Goal: Task Accomplishment & Management: Use online tool/utility

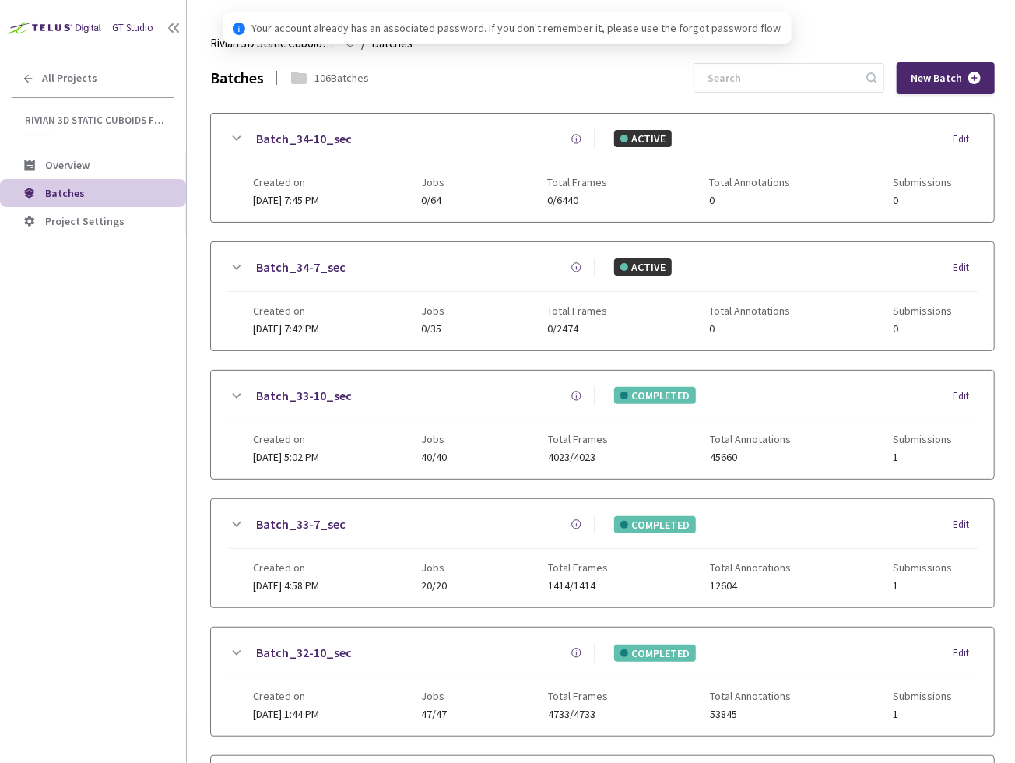
scroll to position [825, 0]
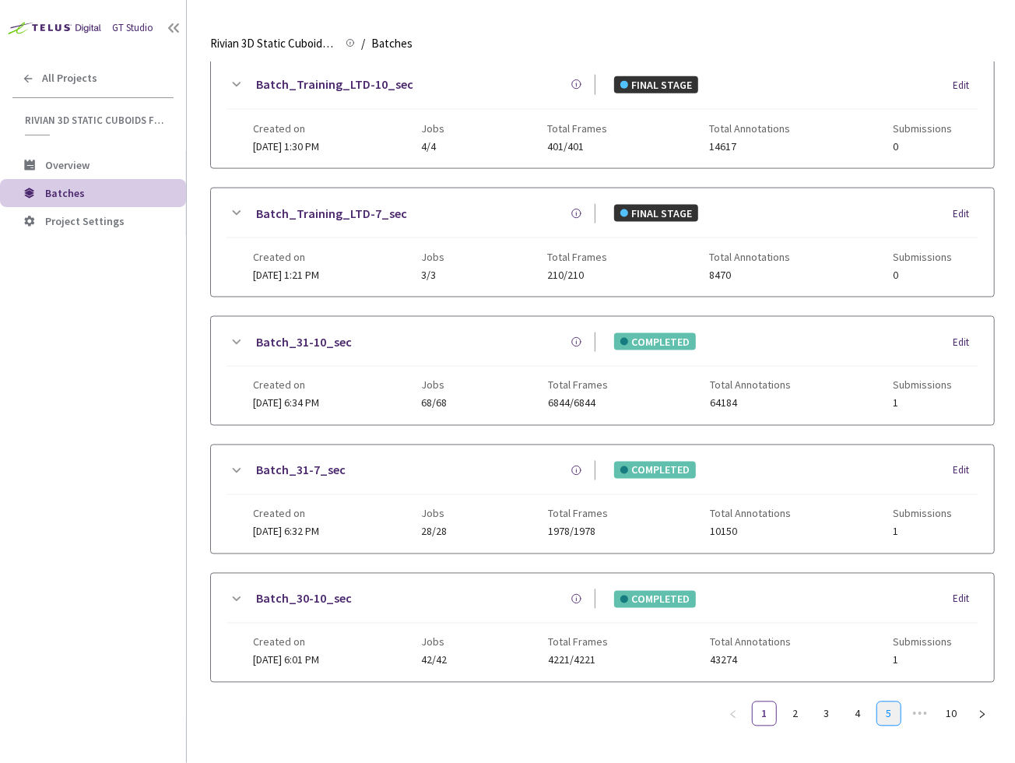
click at [888, 703] on link "5" at bounding box center [888, 713] width 23 height 23
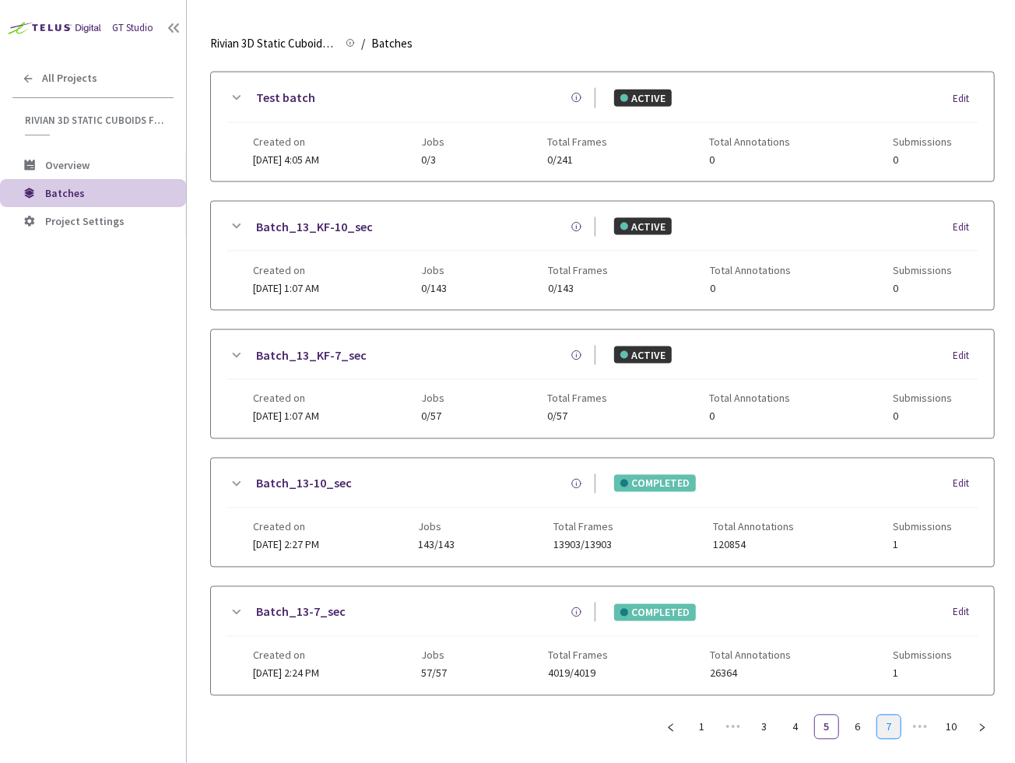
click at [888, 715] on link "7" at bounding box center [888, 726] width 23 height 23
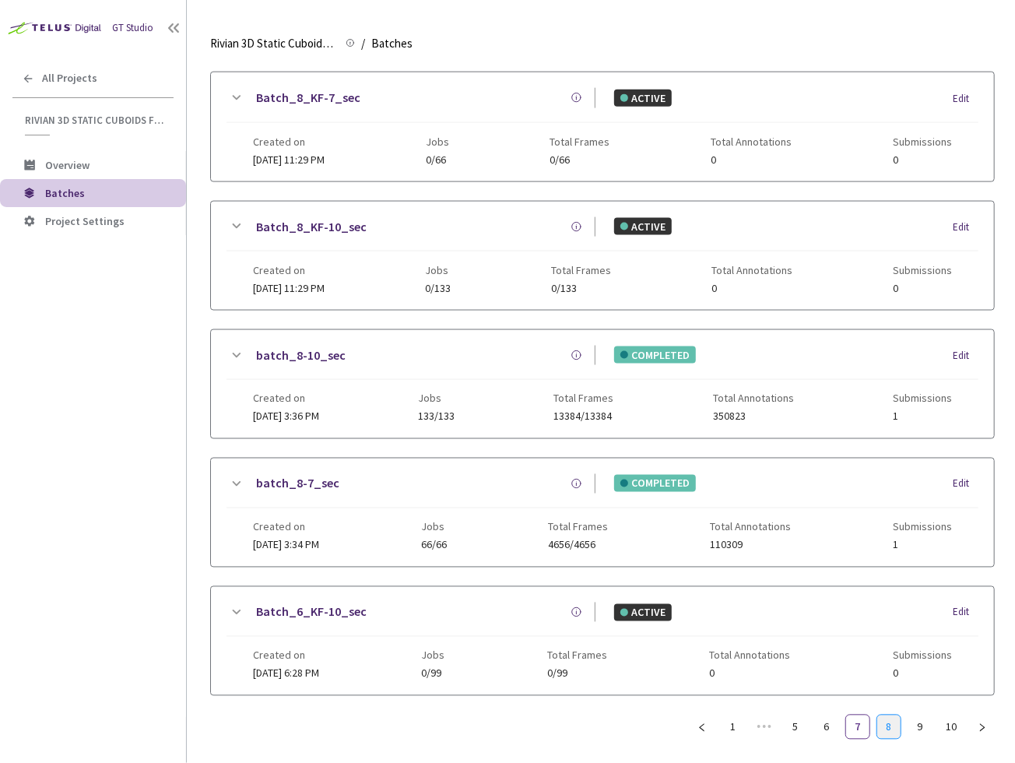
click at [887, 719] on link "8" at bounding box center [888, 726] width 23 height 23
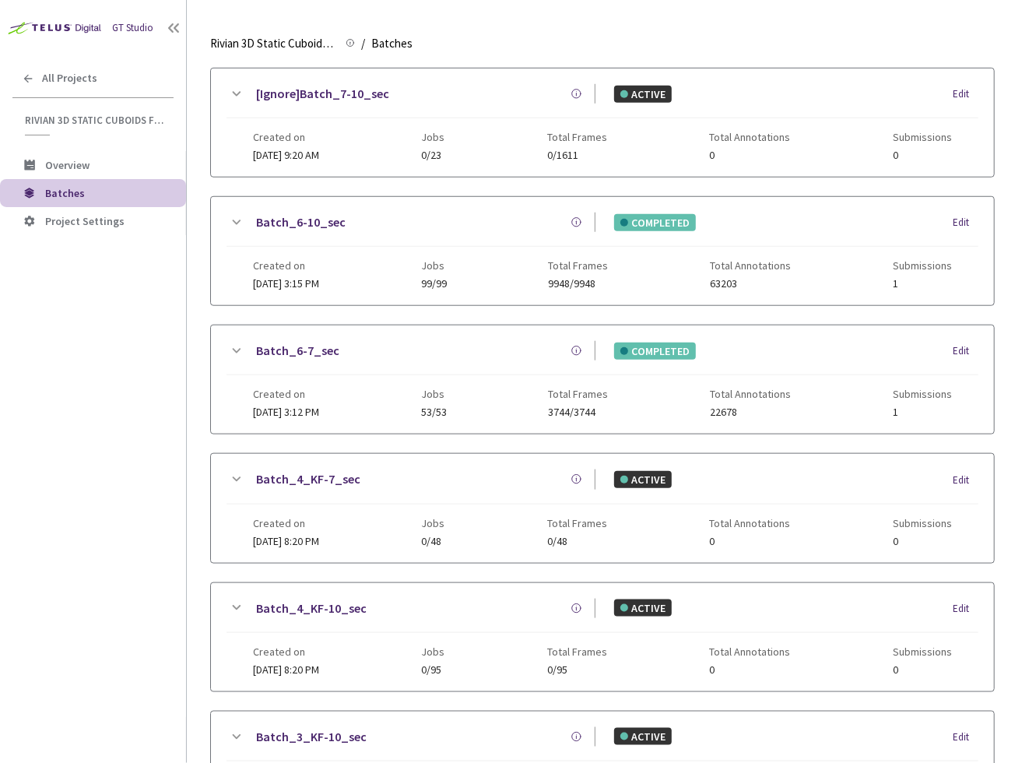
scroll to position [342, 0]
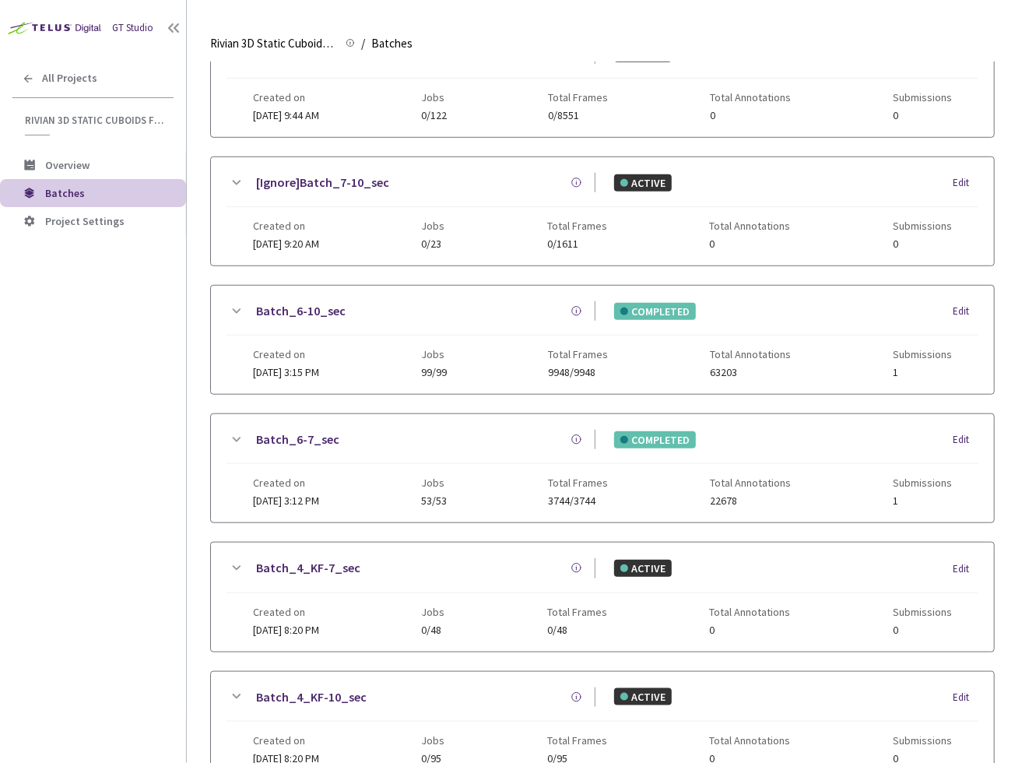
click at [160, 412] on div "GT Studio All Projects Rivian 3D Static Cuboids fixed[2024-25] Rivian 3D Static…" at bounding box center [93, 358] width 186 height 717
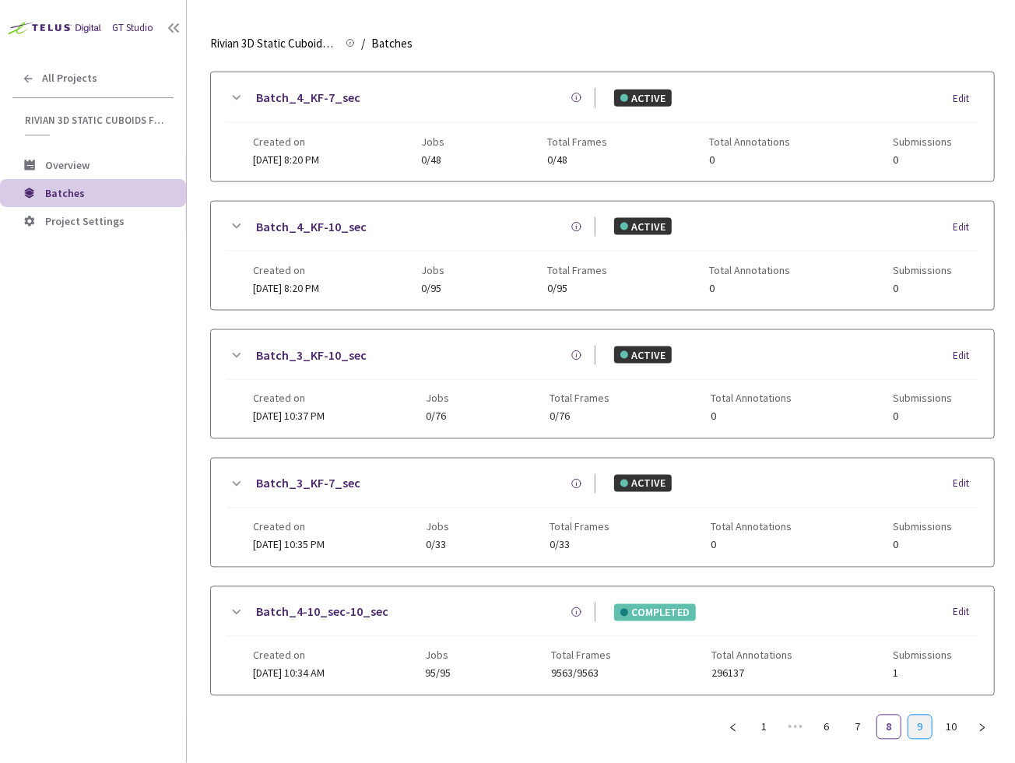
click at [917, 715] on link "9" at bounding box center [920, 726] width 23 height 23
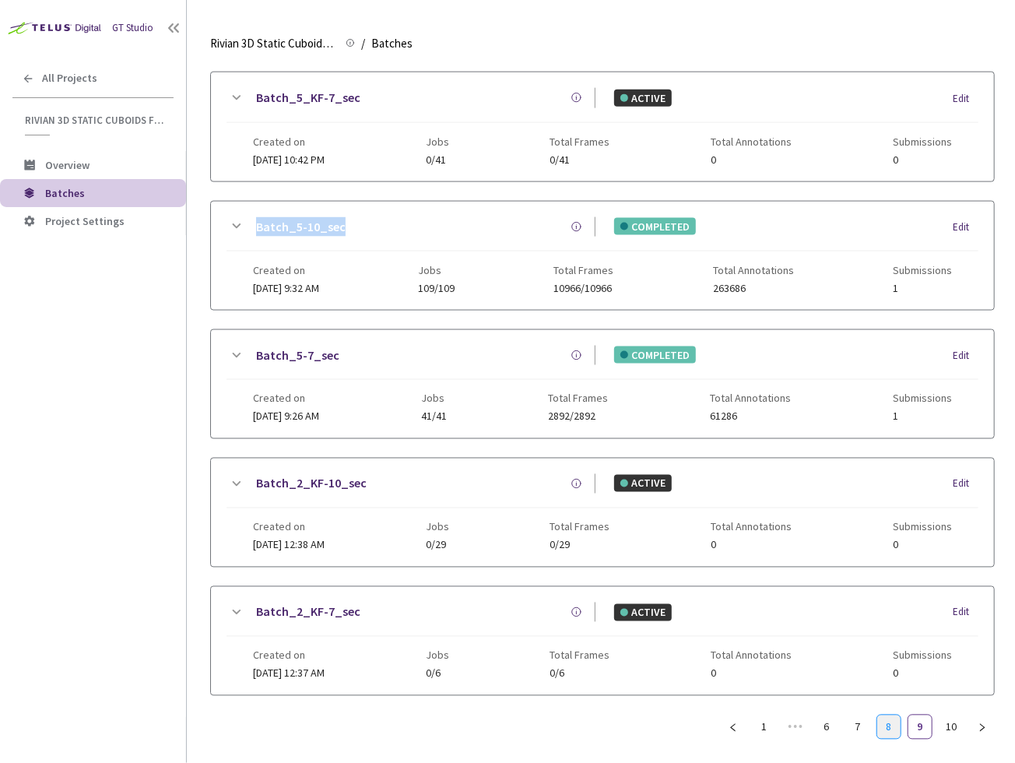
click at [892, 715] on link "8" at bounding box center [888, 726] width 23 height 23
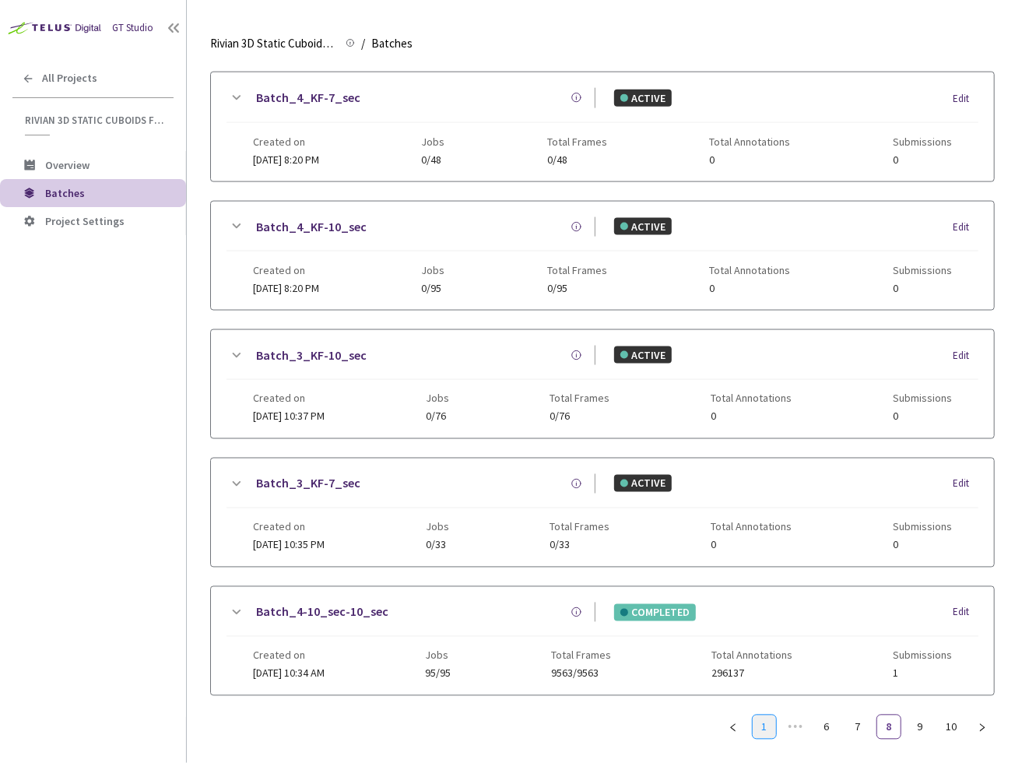
click at [765, 715] on link "1" at bounding box center [764, 726] width 23 height 23
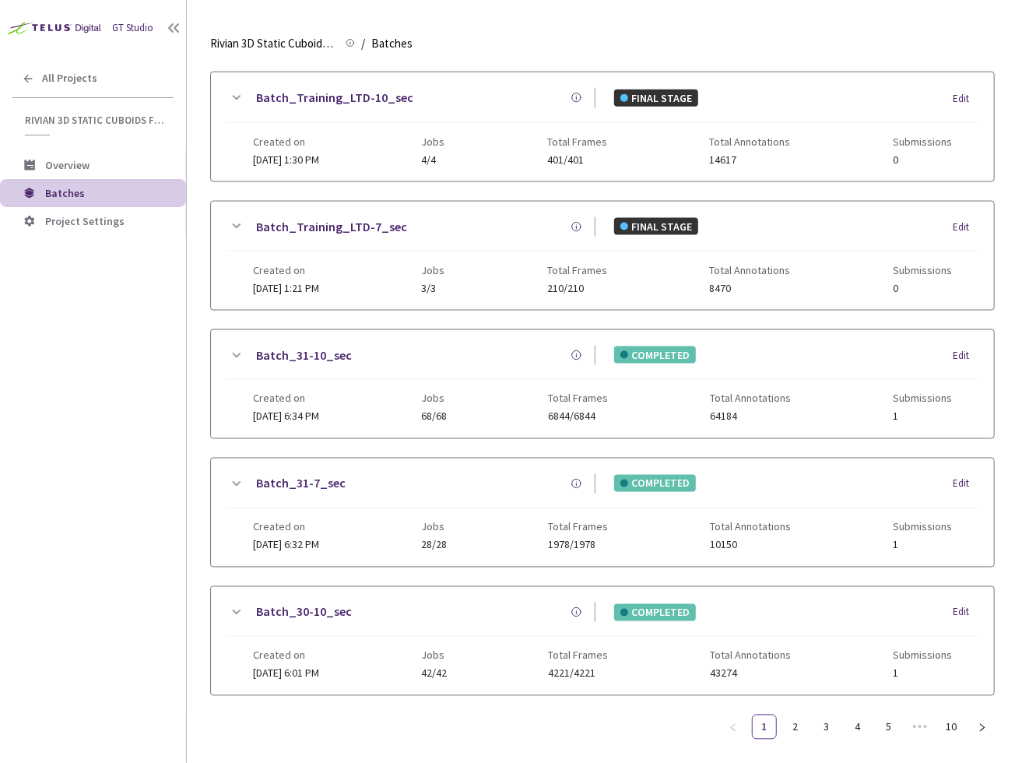
click at [299, 346] on link "Batch_31-10_sec" at bounding box center [304, 355] width 96 height 19
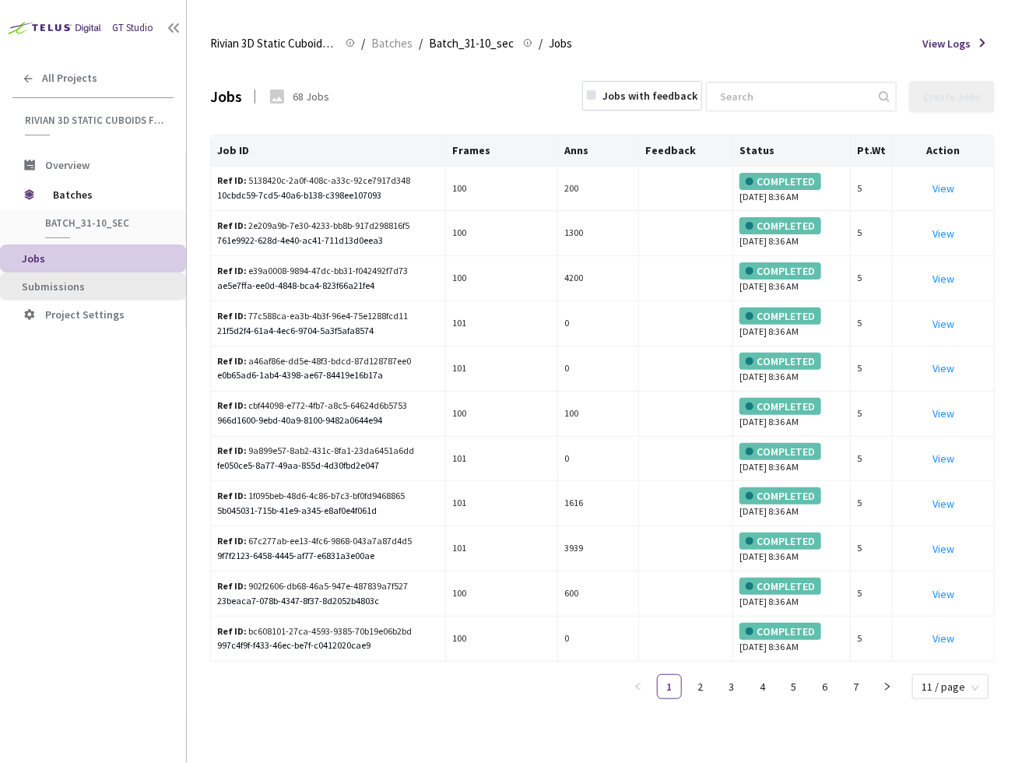
click at [104, 282] on span "Submissions" at bounding box center [98, 286] width 152 height 13
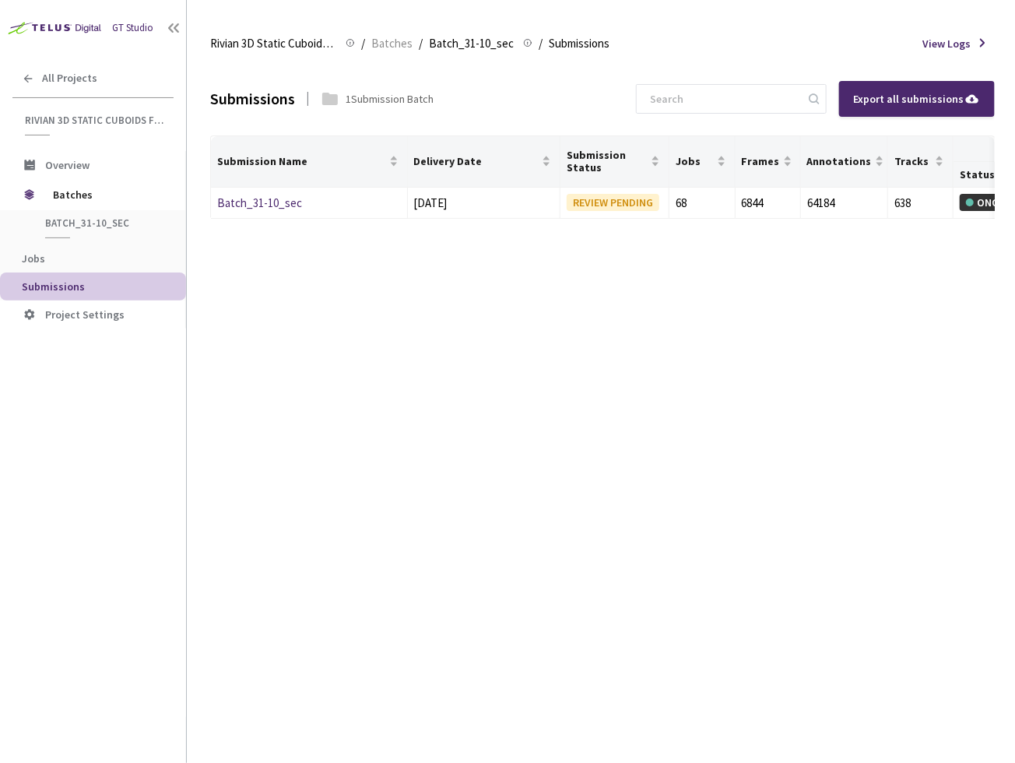
click at [566, 325] on div "Submissions 1 Submission Batch Export all submissions Submission Name Delivery …" at bounding box center [602, 412] width 785 height 701
click at [266, 202] on link "Batch_31-10_sec" at bounding box center [259, 202] width 85 height 15
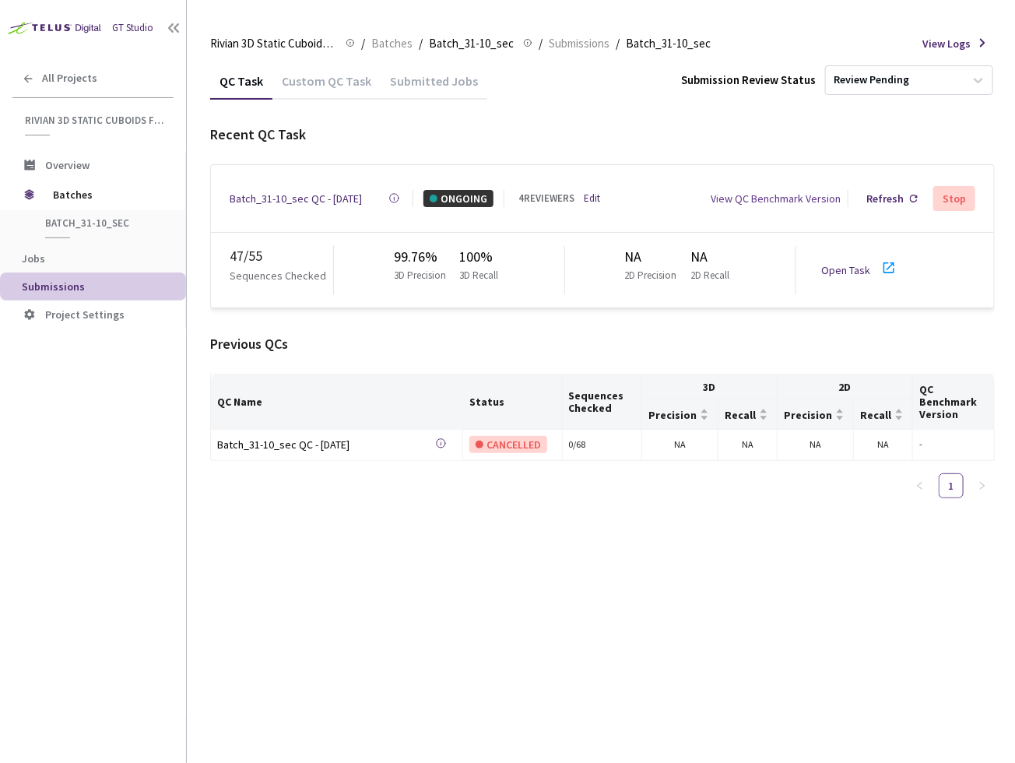
click at [282, 582] on div "QC Task Custom QC Task Submitted Jobs Submission Review Status Review Pending R…" at bounding box center [602, 412] width 785 height 701
click at [279, 561] on div "QC Task Custom QC Task Submitted Jobs Submission Review Status Review Pending R…" at bounding box center [602, 412] width 785 height 701
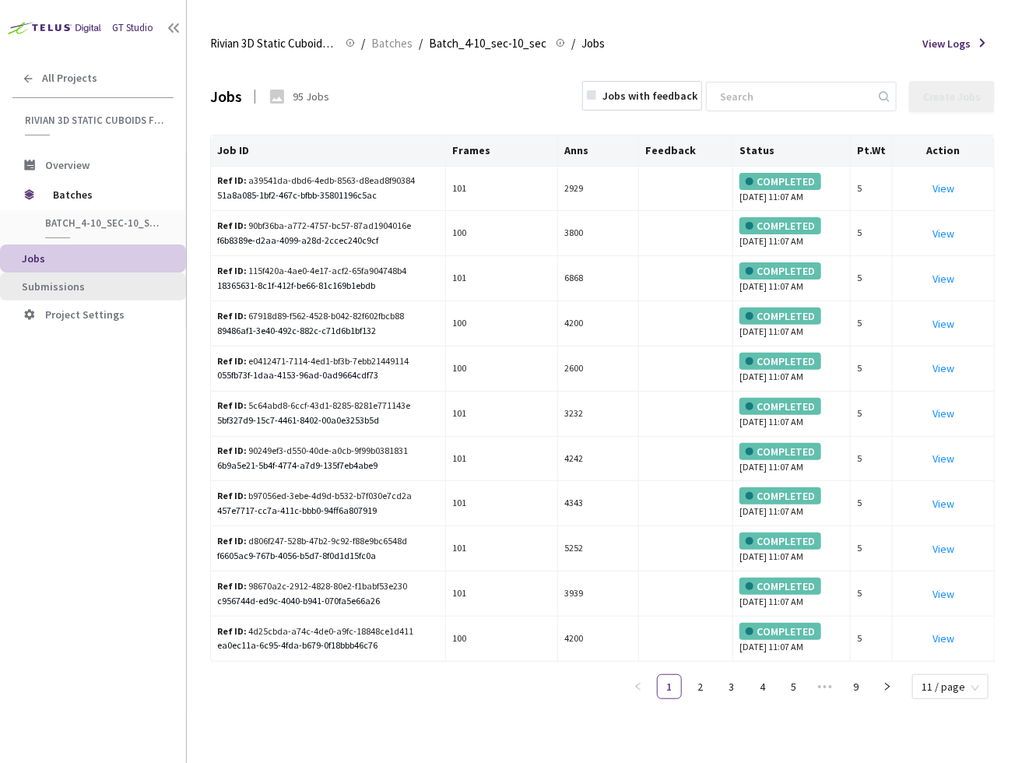
click at [97, 283] on span "Submissions" at bounding box center [98, 286] width 152 height 13
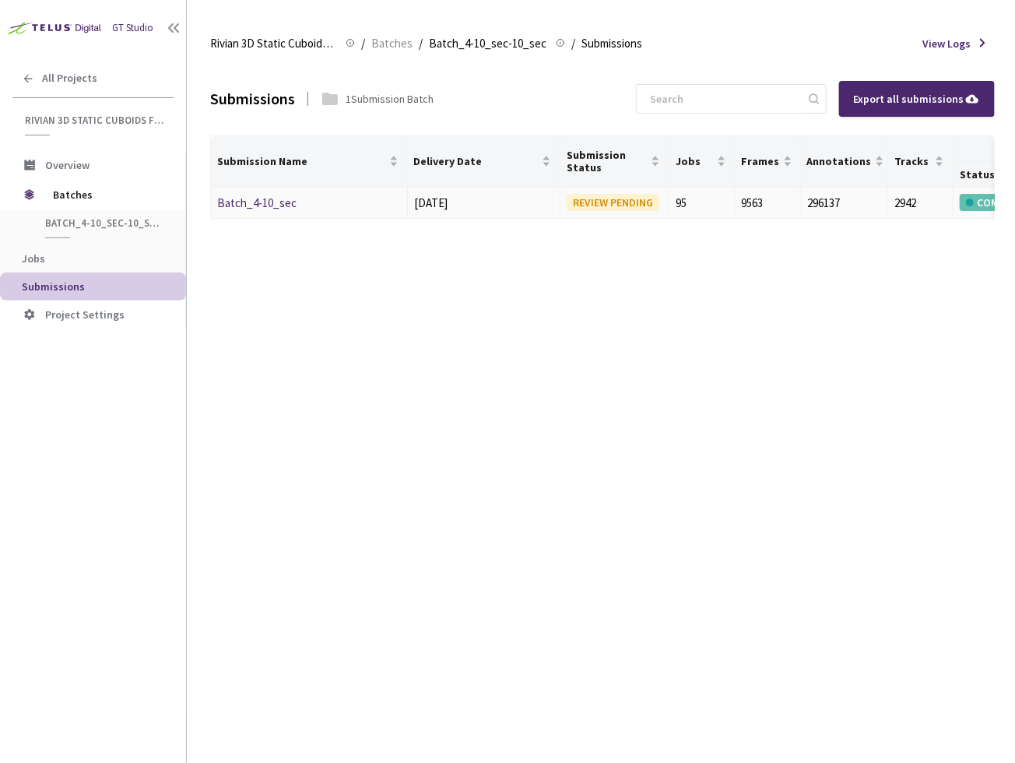
click at [283, 198] on link "Batch_4-10_sec" at bounding box center [256, 202] width 79 height 15
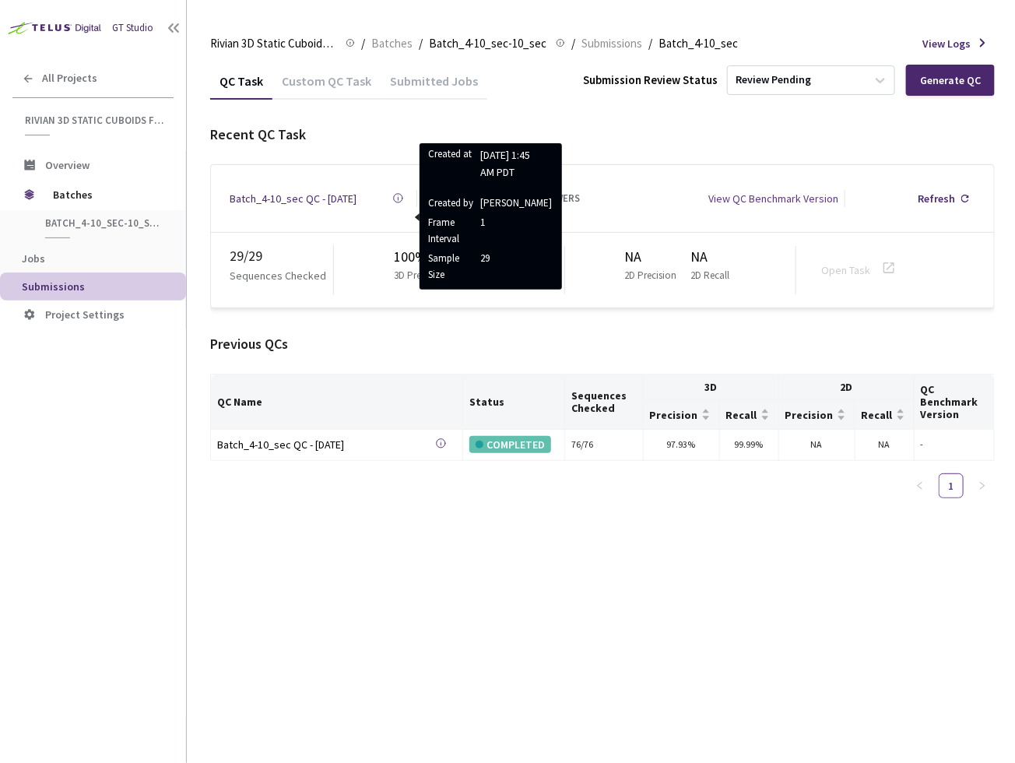
click at [340, 637] on div "QC Task Custom QC Task Submitted Jobs Submission Review Status Review Pending G…" at bounding box center [602, 412] width 785 height 701
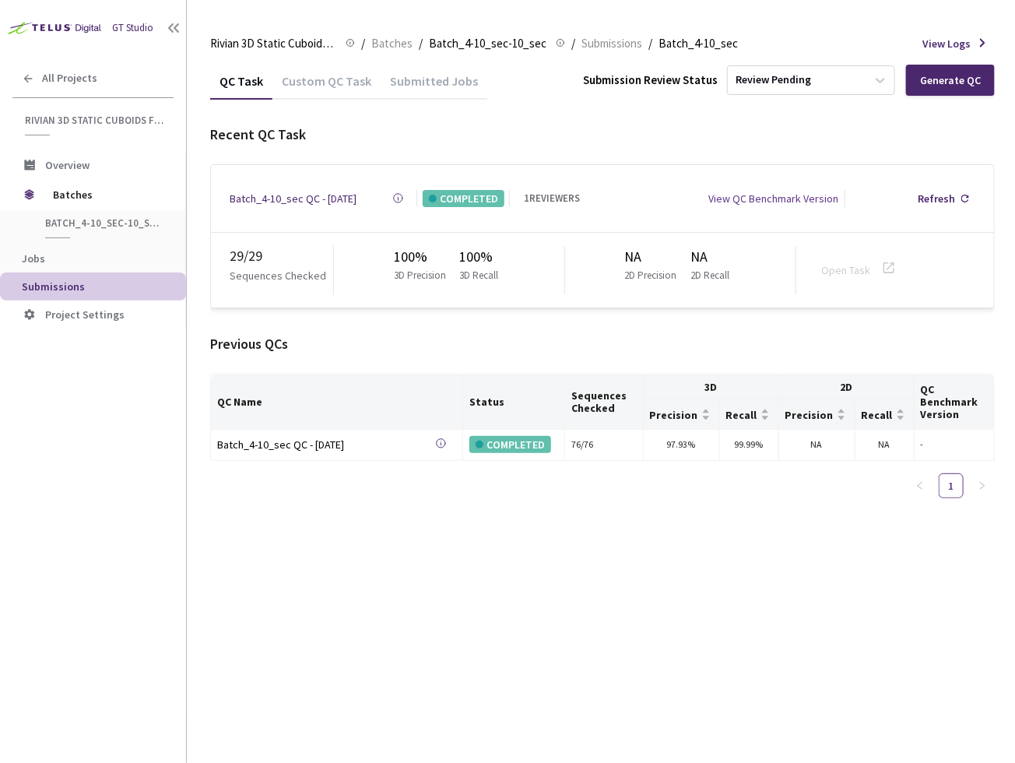
click at [381, 639] on div "QC Task Custom QC Task Submitted Jobs Submission Review Status Review Pending G…" at bounding box center [602, 412] width 785 height 701
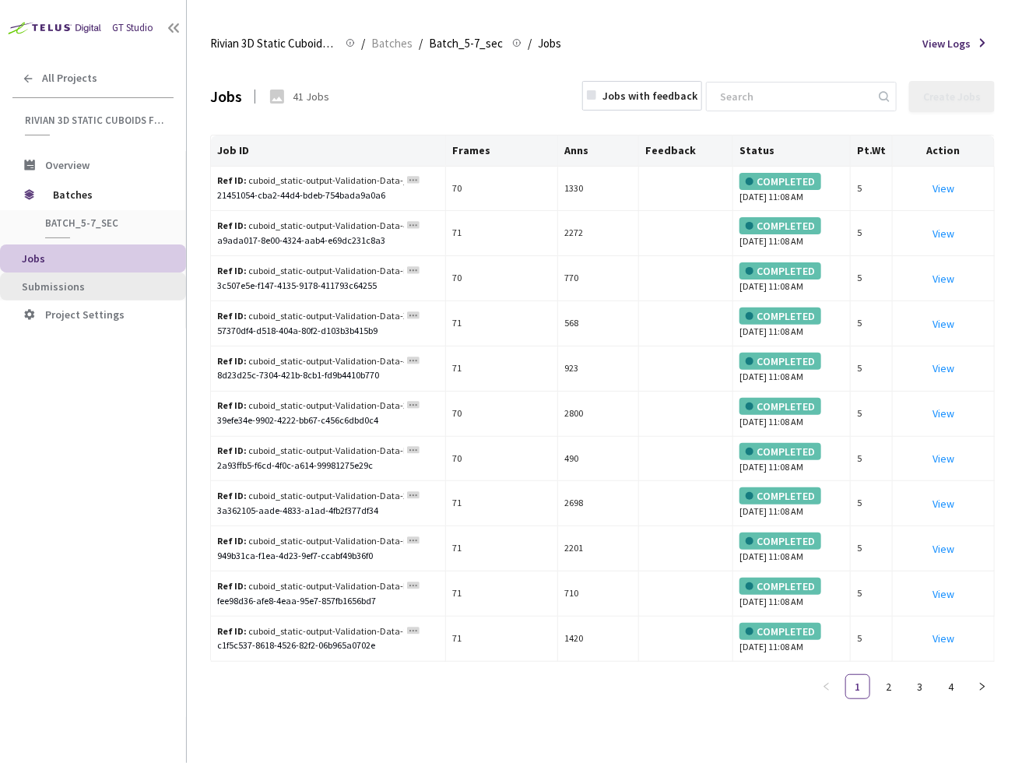
click at [63, 276] on li "Submissions" at bounding box center [93, 286] width 186 height 28
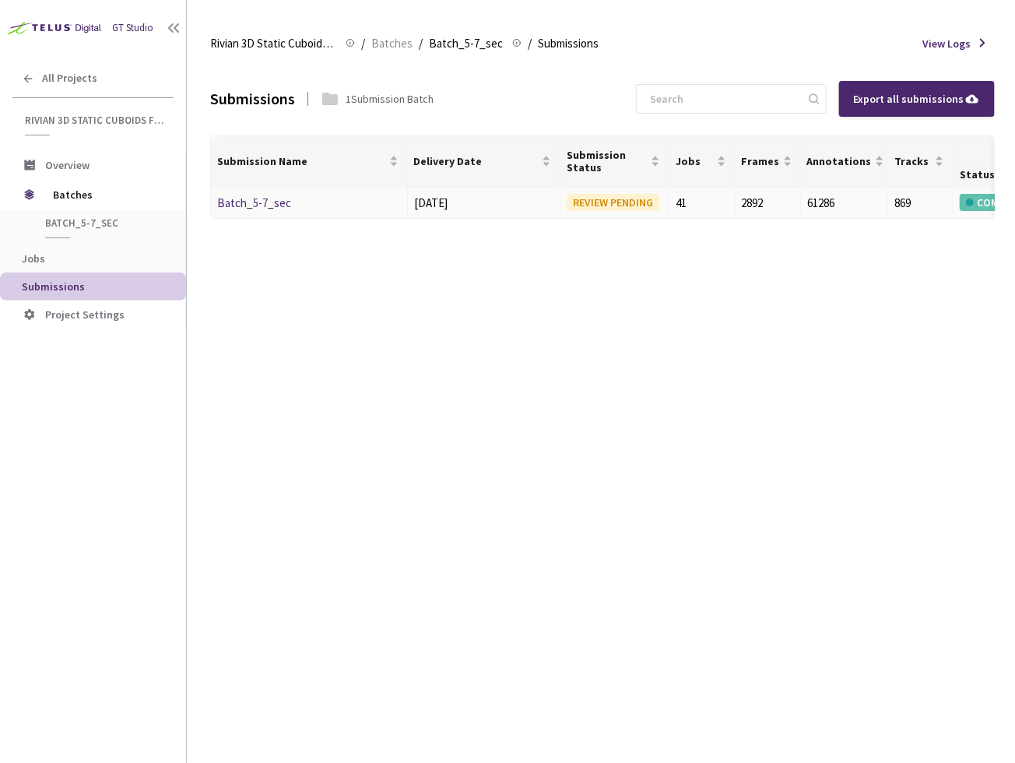
click at [262, 199] on link "Batch_5-7_sec" at bounding box center [254, 202] width 74 height 15
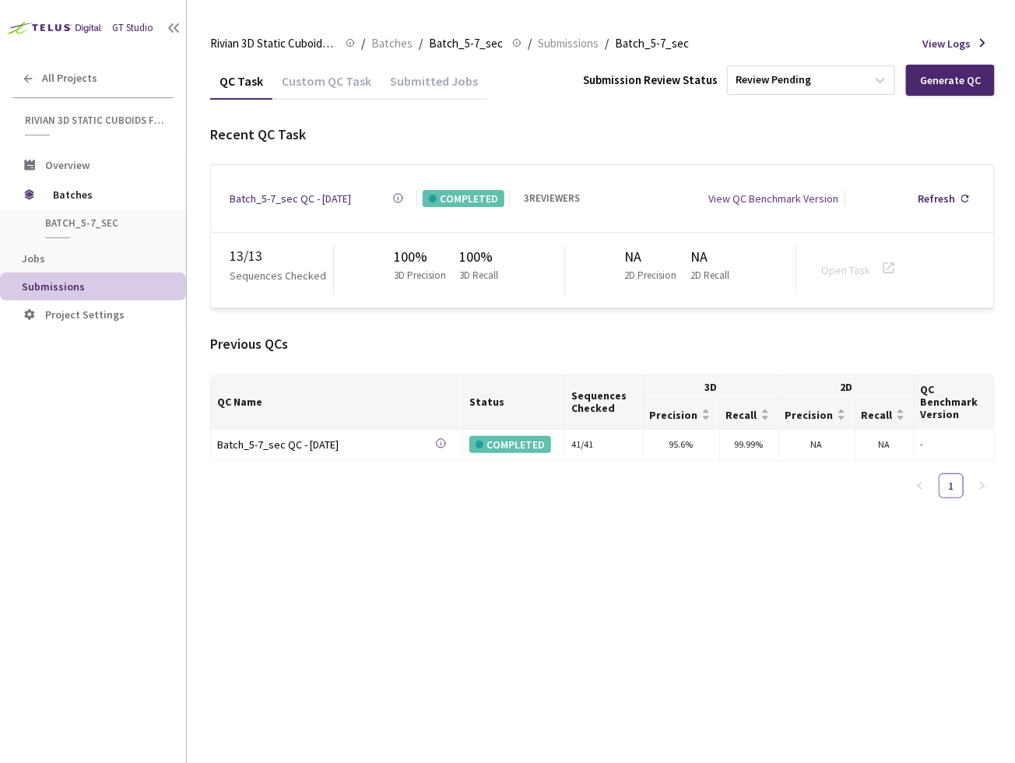
click at [297, 606] on div "QC Task Custom QC Task Submitted Jobs Submission Review Status Review Pending G…" at bounding box center [602, 412] width 785 height 701
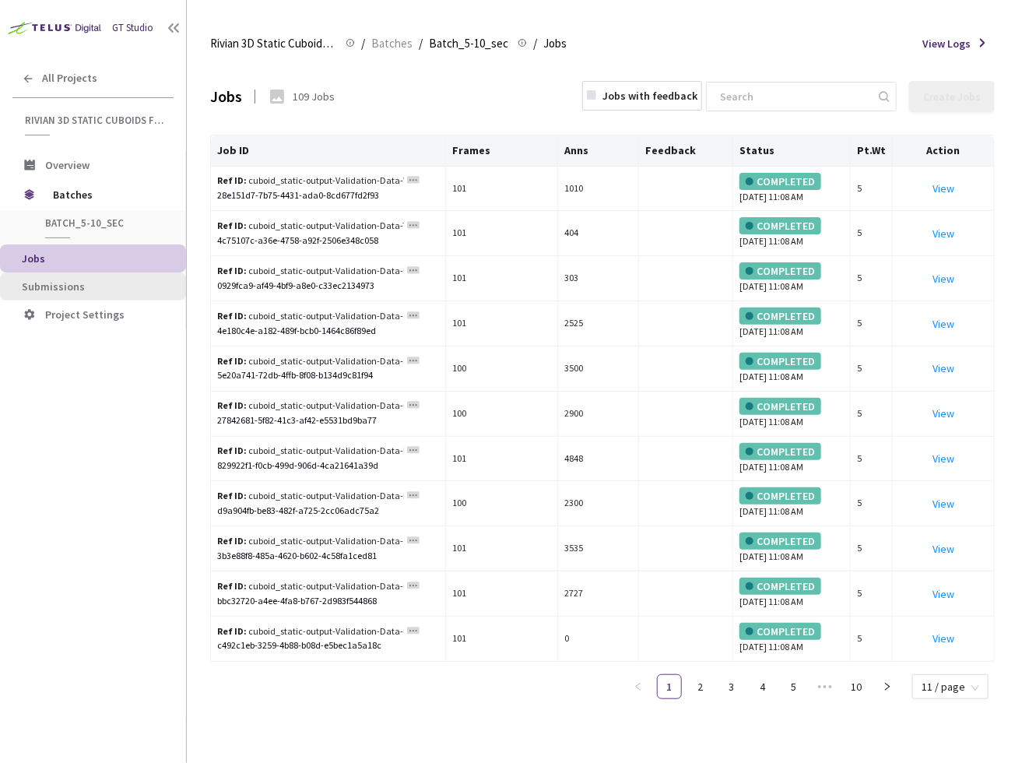
click at [102, 286] on span "Submissions" at bounding box center [98, 286] width 152 height 13
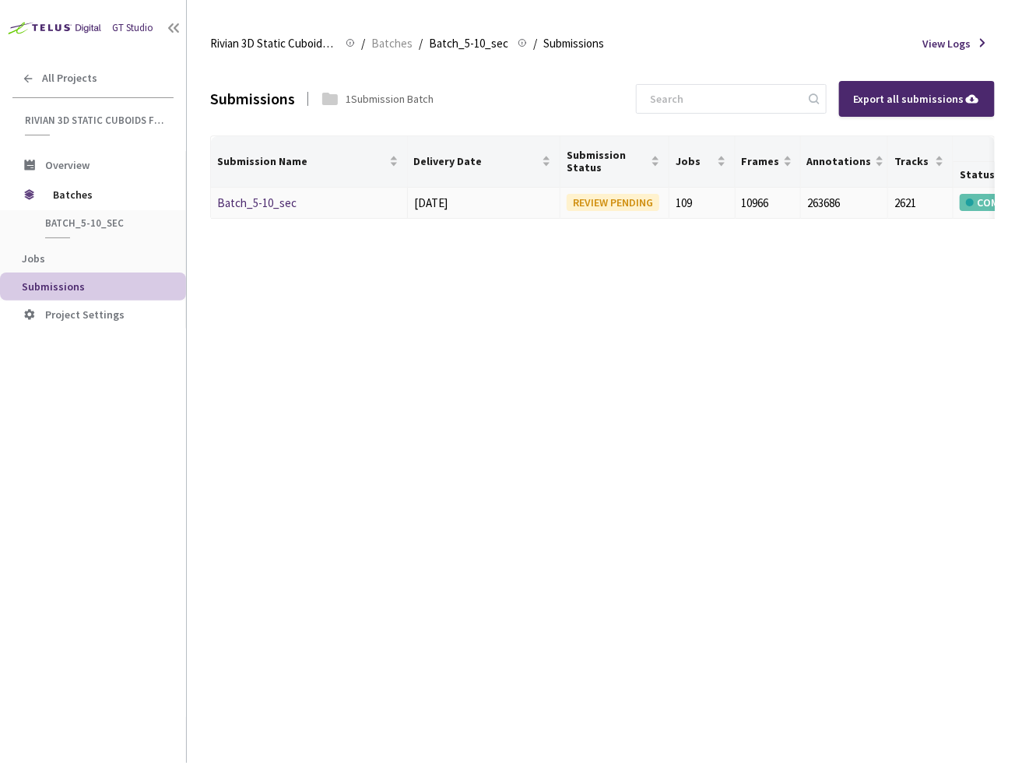
click at [277, 206] on link "Batch_5-10_sec" at bounding box center [256, 202] width 79 height 15
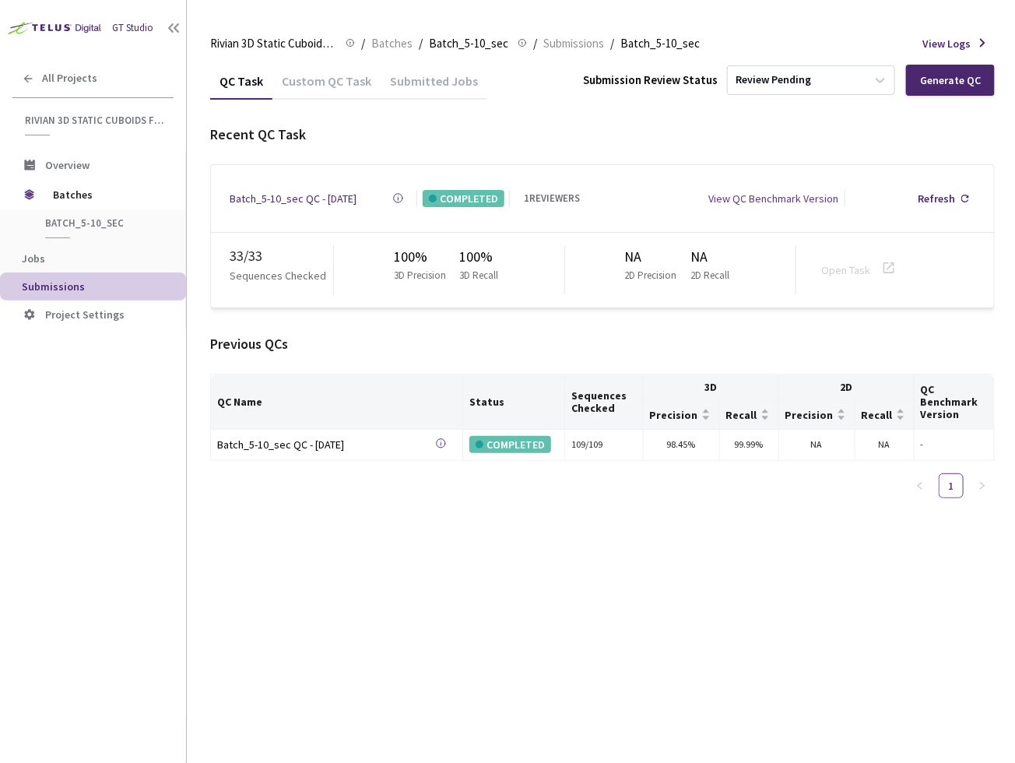
click at [667, 604] on div "QC Task Custom QC Task Submitted Jobs Submission Review Status Review Pending G…" at bounding box center [602, 412] width 785 height 701
click at [428, 577] on div "QC Task Custom QC Task Submitted Jobs Submission Review Status Review Pending G…" at bounding box center [602, 412] width 785 height 701
click at [416, 580] on div "QC Task Custom QC Task Submitted Jobs Submission Review Status Review Pending G…" at bounding box center [602, 412] width 785 height 701
click at [549, 675] on div "QC Task Custom QC Task Submitted Jobs Submission Review Status Review Pending G…" at bounding box center [602, 412] width 785 height 701
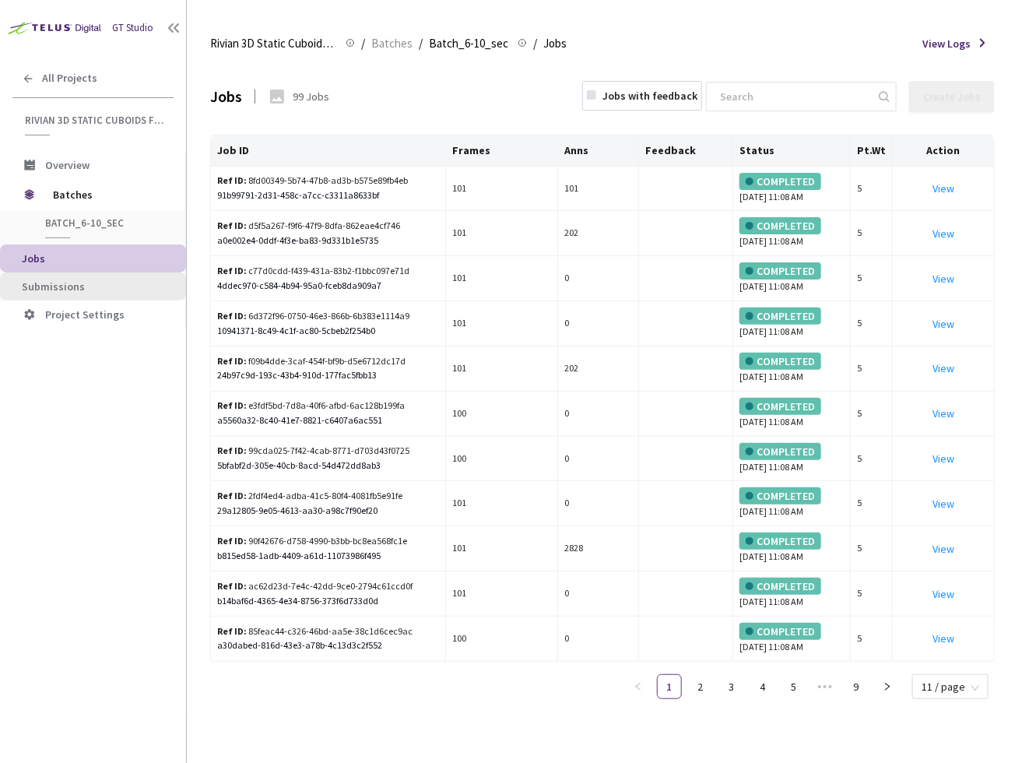
click at [92, 280] on span "Submissions" at bounding box center [98, 286] width 152 height 13
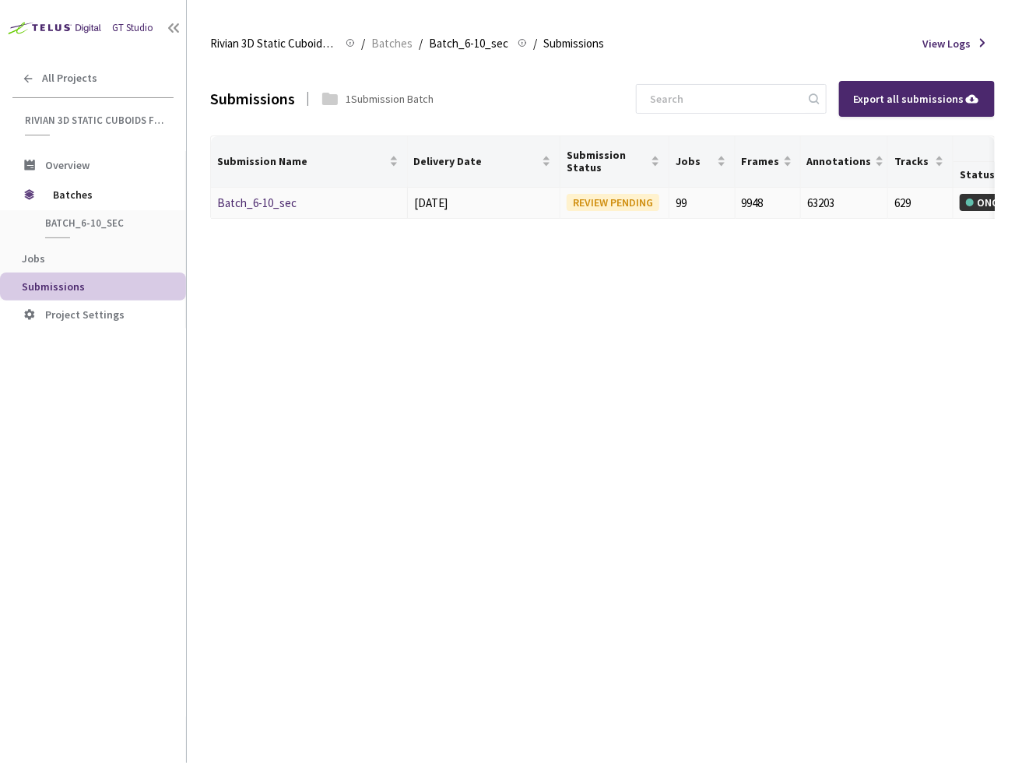
click at [238, 199] on link "Batch_6-10_sec" at bounding box center [256, 202] width 79 height 15
